Goal: Task Accomplishment & Management: Use online tool/utility

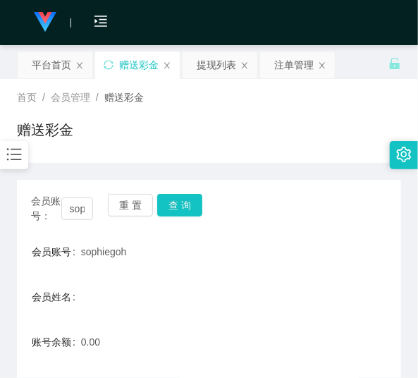
scroll to position [209, 0]
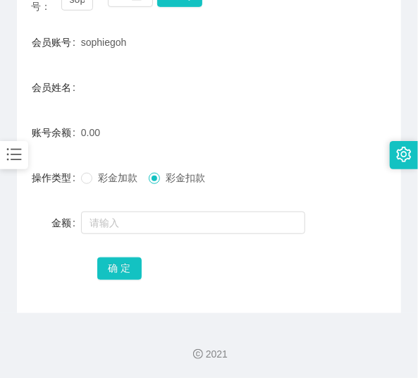
click at [3, 144] on div at bounding box center [14, 155] width 28 height 28
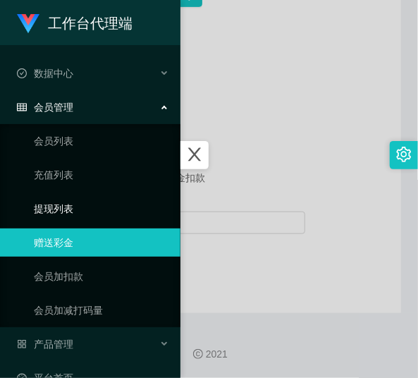
click at [77, 206] on link "提现列表" at bounding box center [101, 208] width 135 height 28
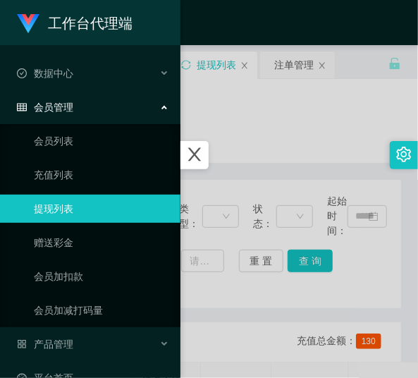
click at [216, 116] on div at bounding box center [209, 189] width 418 height 378
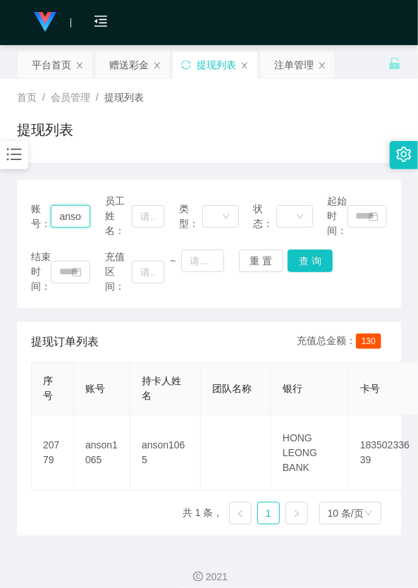
click at [85, 217] on input "anson1065" at bounding box center [70, 216] width 39 height 23
type input "1065"
click at [85, 217] on input "1065" at bounding box center [70, 216] width 39 height 23
click at [85, 217] on input "text" at bounding box center [70, 216] width 39 height 23
paste input "Hansenkhoo"
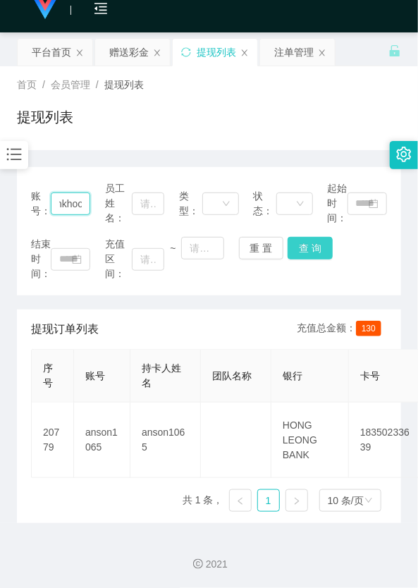
scroll to position [13, 0]
type input "Hansenkhoo"
click at [291, 237] on button "查 询" at bounding box center [309, 248] width 45 height 23
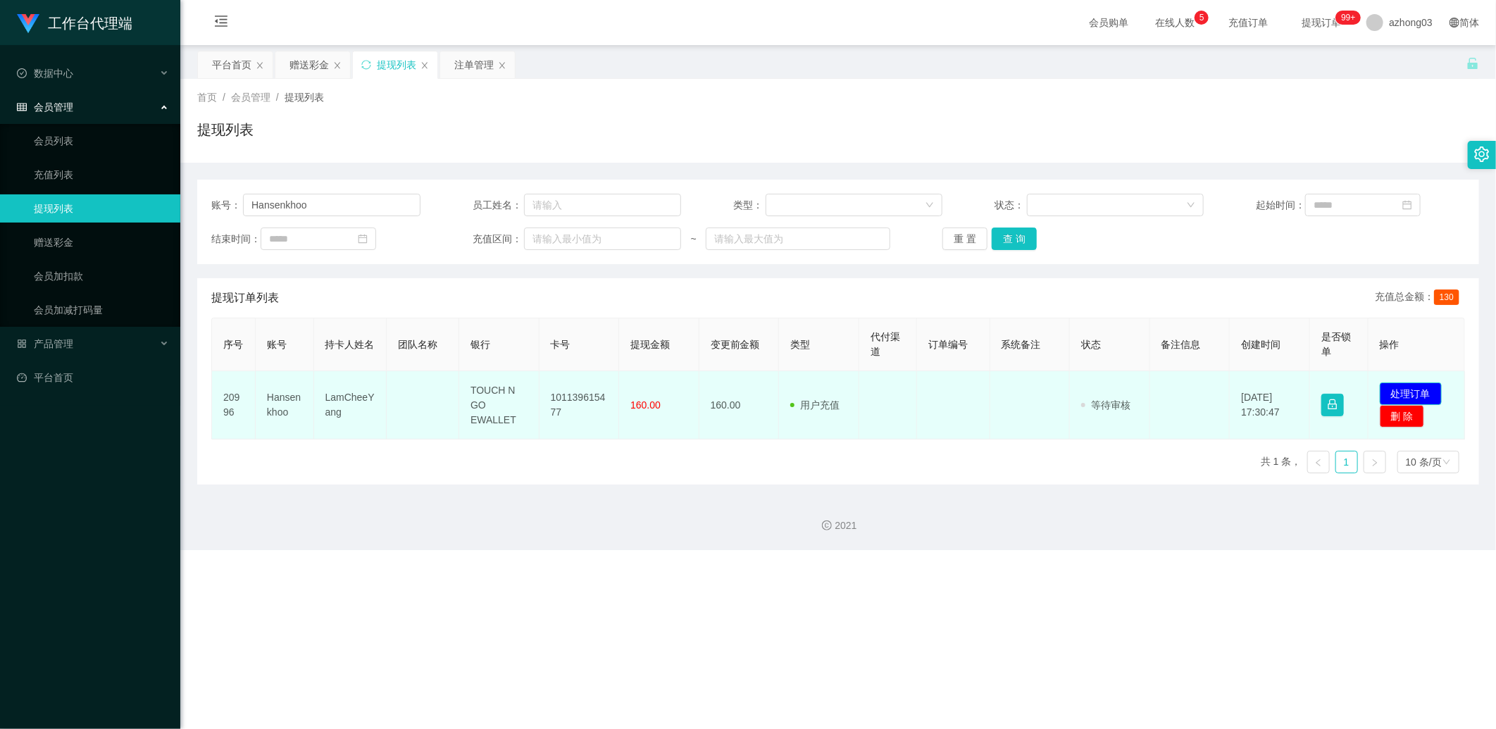
click at [417, 377] on button "处理订单" at bounding box center [1411, 394] width 62 height 23
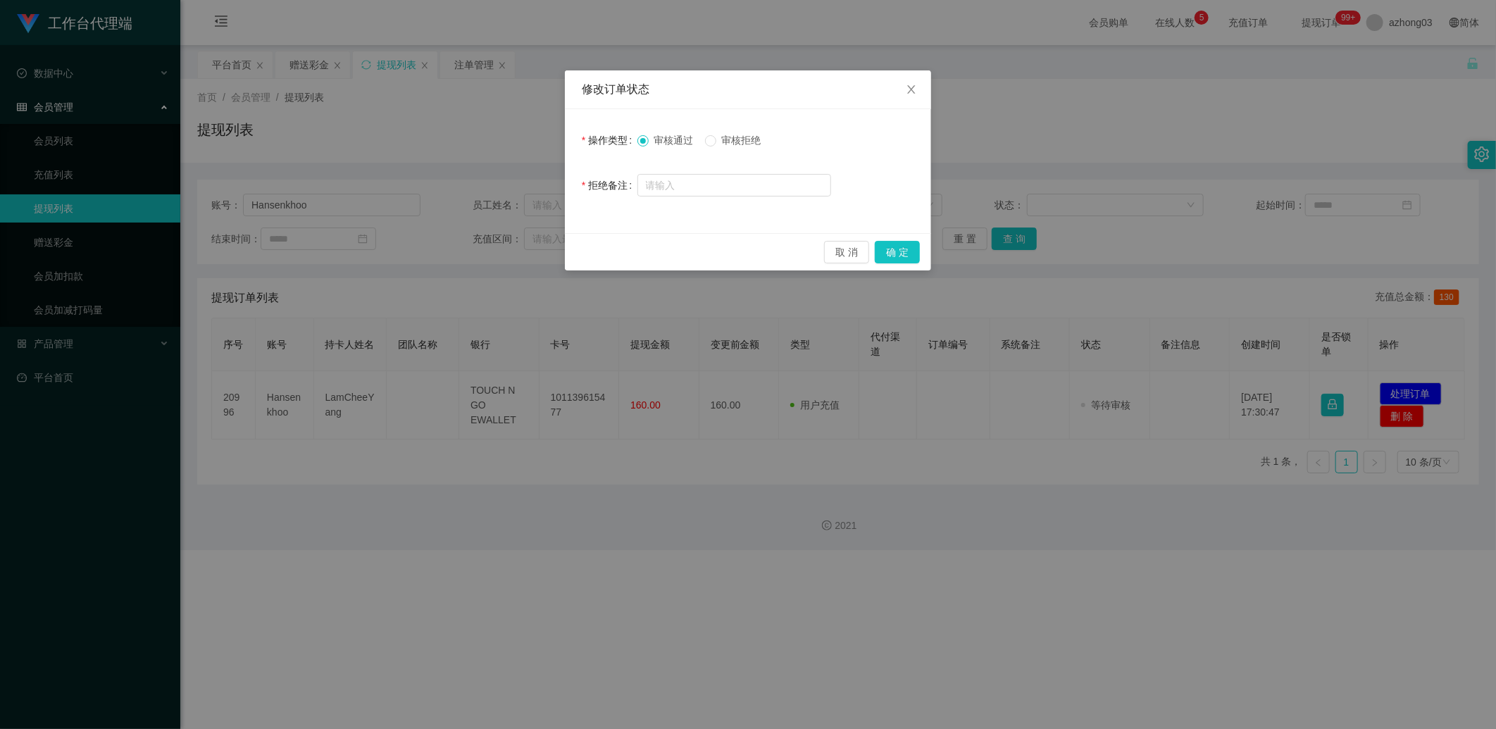
click at [417, 136] on div "审核通过 审核拒绝" at bounding box center [705, 140] width 135 height 15
click at [417, 261] on button "确 定" at bounding box center [897, 252] width 45 height 23
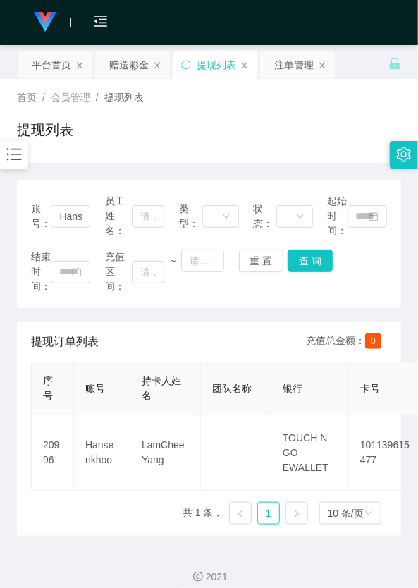
click at [11, 170] on main "关闭左侧 关闭右侧 关闭其它 刷新页面 平台首页 赠送彩金 提现列表 注单管理 首页 / 会员管理 / 提现列表 / 提现列表 账号： Hansenkhoo …" at bounding box center [209, 290] width 418 height 490
click at [15, 163] on icon "图标: bars" at bounding box center [14, 154] width 18 height 18
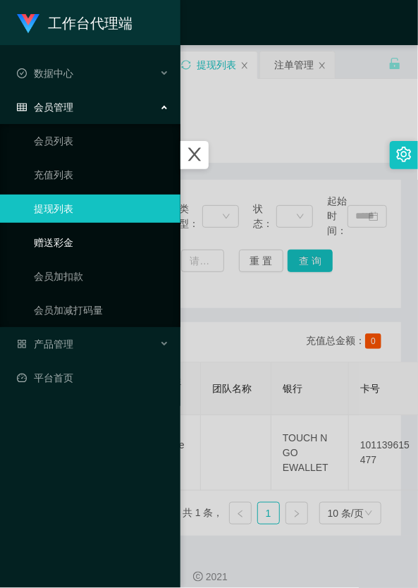
click at [53, 249] on link "赠送彩金" at bounding box center [101, 242] width 135 height 28
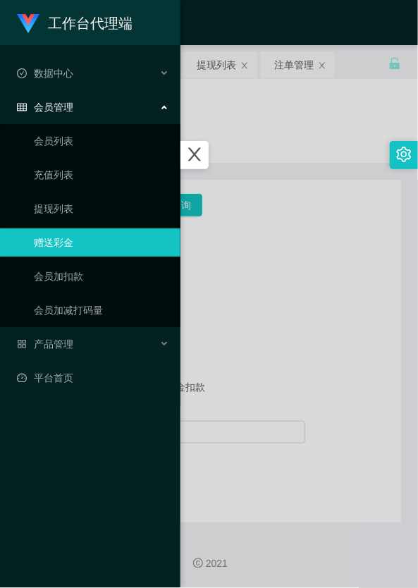
click at [234, 254] on div at bounding box center [209, 294] width 418 height 588
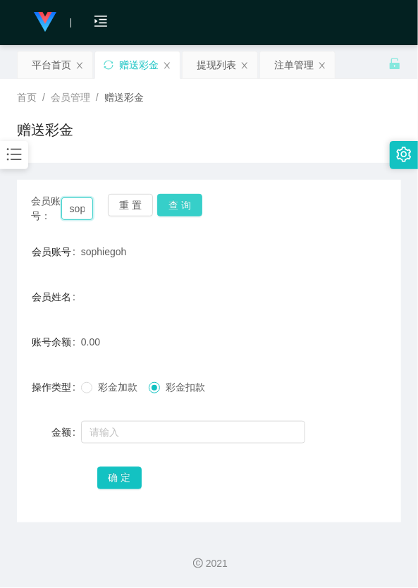
drag, startPoint x: 85, startPoint y: 206, endPoint x: 166, endPoint y: 213, distance: 81.3
click at [106, 212] on div "会员账号： sophiegoh 重 置 查 询" at bounding box center [209, 209] width 384 height 30
click at [132, 209] on button "重 置" at bounding box center [130, 205] width 45 height 23
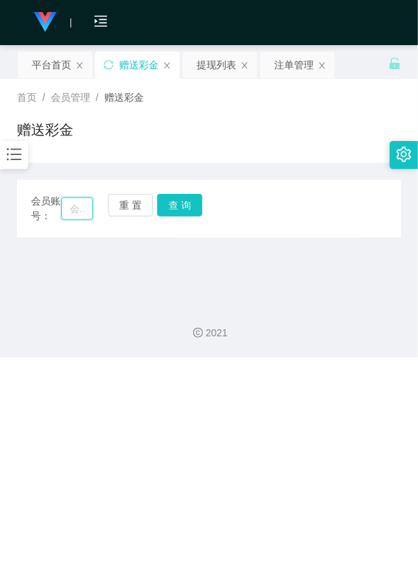
click at [82, 213] on input "text" at bounding box center [77, 208] width 32 height 23
paste input "Hansenkhoo"
type input "Hansenkhoo"
click at [177, 201] on button "查 询" at bounding box center [179, 205] width 45 height 23
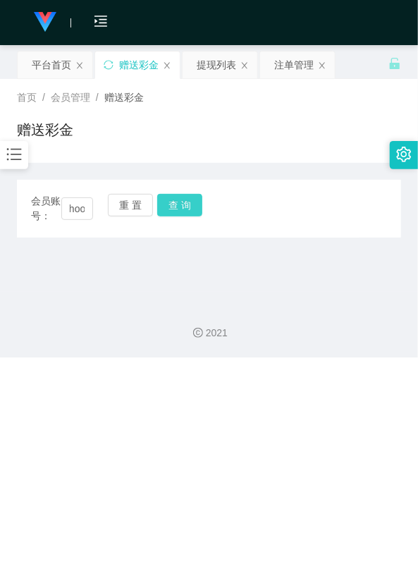
scroll to position [0, 0]
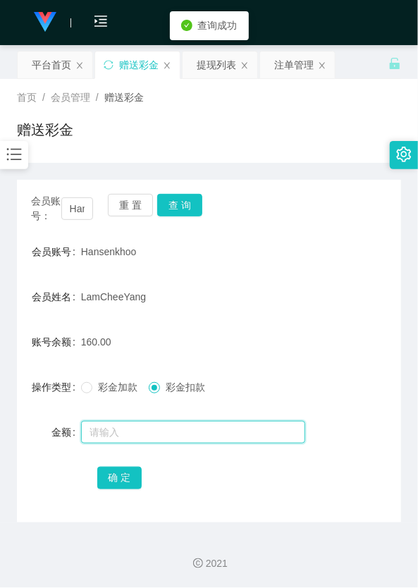
click at [163, 377] on input "text" at bounding box center [193, 432] width 224 height 23
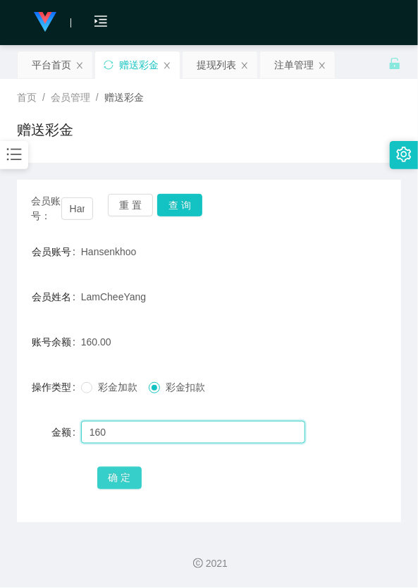
type input "160"
click at [100, 377] on button "确 定" at bounding box center [119, 477] width 45 height 23
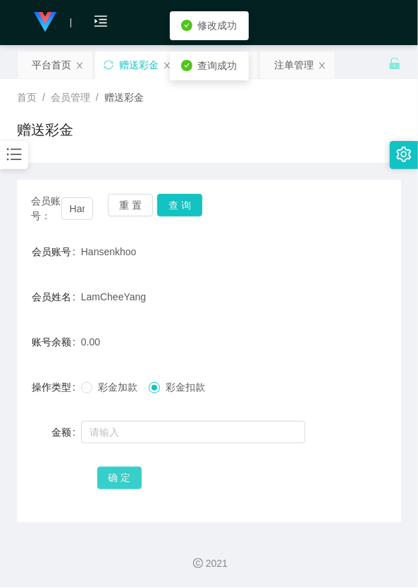
click at [106, 377] on button "确 定" at bounding box center [119, 477] width 45 height 23
